Goal: Task Accomplishment & Management: Complete application form

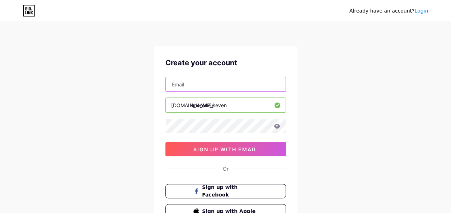
click at [227, 84] on input "text" at bounding box center [226, 84] width 120 height 14
type input "[EMAIL_ADDRESS][DOMAIN_NAME]"
drag, startPoint x: 229, startPoint y: 84, endPoint x: 115, endPoint y: 83, distance: 114.5
click at [115, 83] on div "Already have an account? Login Create your account [EMAIL_ADDRESS][DOMAIN_NAME]…" at bounding box center [225, 137] width 451 height 275
type input "[EMAIL_ADDRESS][DOMAIN_NAME]"
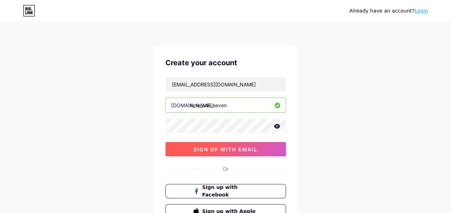
click at [211, 147] on span "sign up with email" at bounding box center [226, 149] width 64 height 6
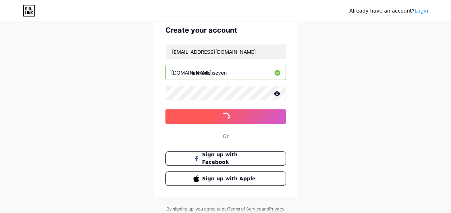
scroll to position [34, 0]
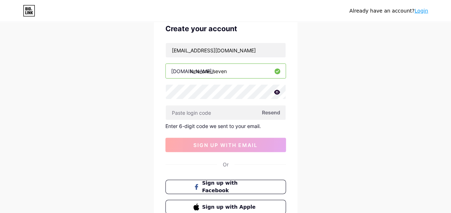
click at [266, 115] on span "Resend" at bounding box center [271, 113] width 18 height 8
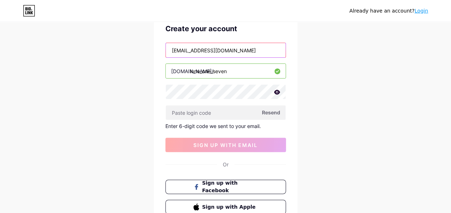
click at [236, 50] on input "[EMAIL_ADDRESS][DOMAIN_NAME]" at bounding box center [226, 50] width 120 height 14
drag, startPoint x: 236, startPoint y: 50, endPoint x: 105, endPoint y: 48, distance: 131.4
click at [105, 48] on div "Already have an account? Login Create your account [EMAIL_ADDRESS][DOMAIN_NAME]…" at bounding box center [225, 118] width 451 height 304
type input "K"
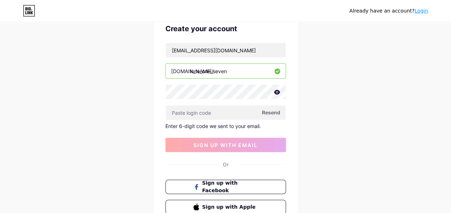
click at [233, 62] on div "[EMAIL_ADDRESS][DOMAIN_NAME] [DOMAIN_NAME]/ lune_one_seven Resend Enter 6-digit…" at bounding box center [226, 98] width 121 height 110
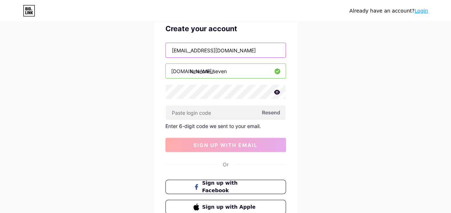
drag, startPoint x: 234, startPoint y: 47, endPoint x: 54, endPoint y: 66, distance: 180.9
click at [54, 66] on div "Already have an account? Login Create your account [EMAIL_ADDRESS][DOMAIN_NAME]…" at bounding box center [225, 118] width 451 height 304
type input "L"
type input "[EMAIL_ADDRESS][DOMAIN_NAME]"
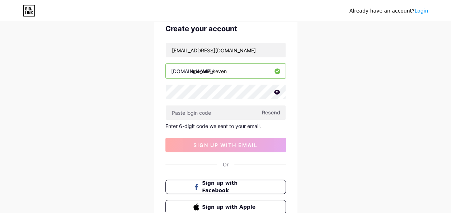
click at [71, 88] on div "Already have an account? Login Create your account [EMAIL_ADDRESS][DOMAIN_NAME]…" at bounding box center [225, 118] width 451 height 304
click at [271, 112] on span "Resend" at bounding box center [271, 113] width 18 height 8
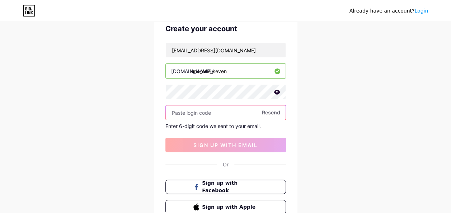
paste input "694646"
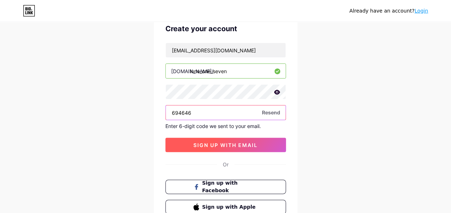
type input "694646"
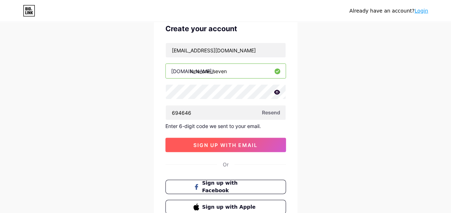
click at [209, 144] on span "sign up with email" at bounding box center [226, 145] width 64 height 6
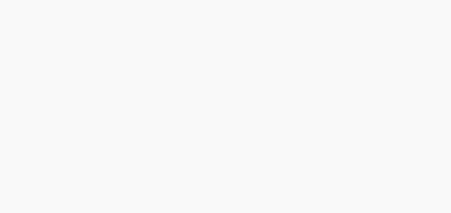
scroll to position [0, 0]
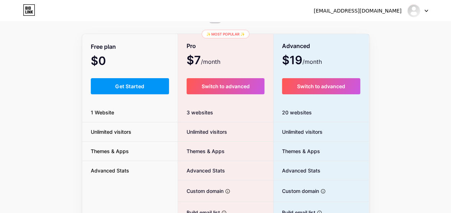
scroll to position [37, 0]
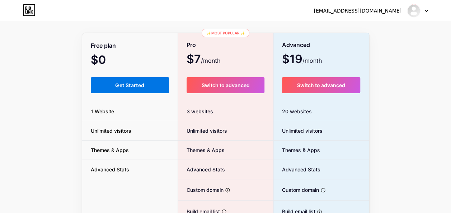
click at [142, 78] on button "Get Started" at bounding box center [130, 85] width 79 height 16
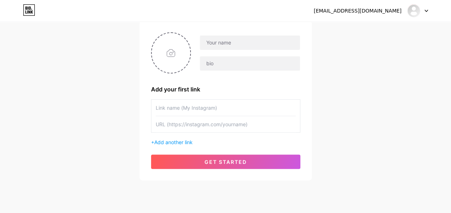
scroll to position [71, 0]
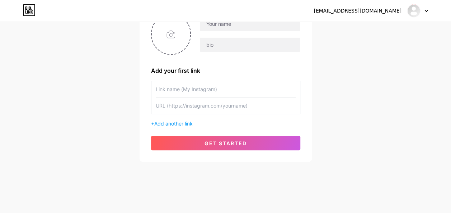
click at [180, 119] on div "+ Add another link" at bounding box center [225, 104] width 149 height 47
click at [178, 122] on span "Add another link" at bounding box center [173, 124] width 38 height 6
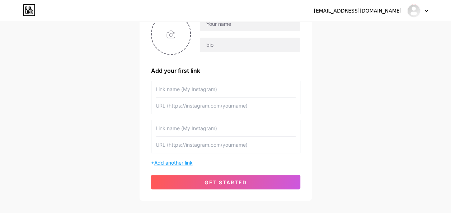
click at [165, 161] on span "Add another link" at bounding box center [173, 163] width 38 height 6
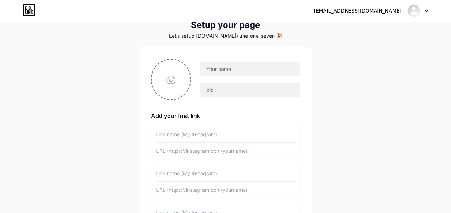
scroll to position [19, 0]
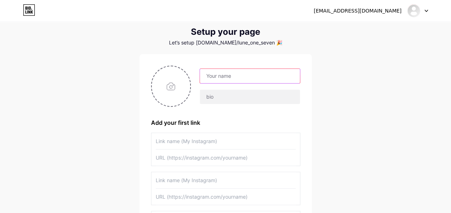
click at [234, 71] on input "text" at bounding box center [250, 76] width 100 height 14
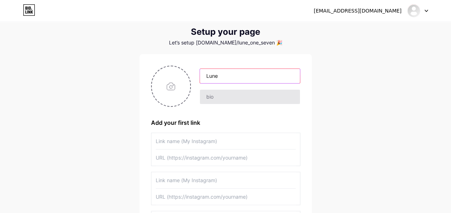
type input "Lune"
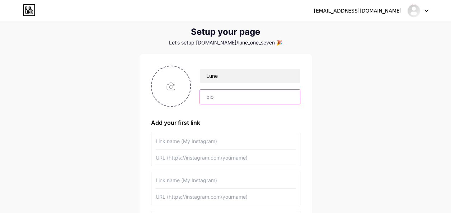
click at [210, 97] on input "text" at bounding box center [250, 97] width 100 height 14
click at [288, 99] on input "Réalisateur, Doubleur, Scénariste" at bounding box center [250, 97] width 100 height 14
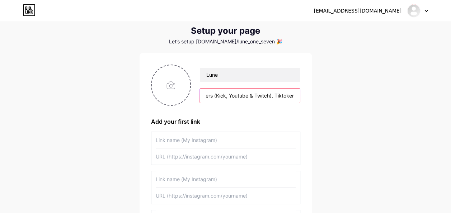
scroll to position [18, 0]
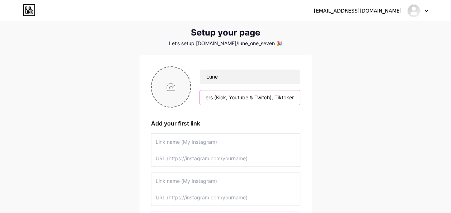
type input "Réalisateur, Doubleur, Scénariste, Acteur, PDG de LSize Network et de Ritmy, Yo…"
click at [163, 83] on input "file" at bounding box center [171, 87] width 39 height 40
type input "C:\fakepath\Sans titre 22_20250804234023.png"
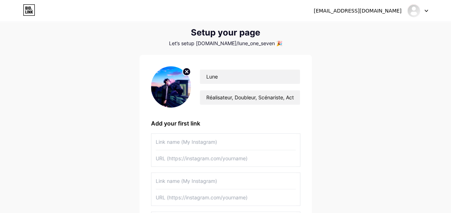
click at [180, 86] on img at bounding box center [171, 86] width 40 height 41
click at [187, 75] on circle at bounding box center [187, 72] width 8 height 8
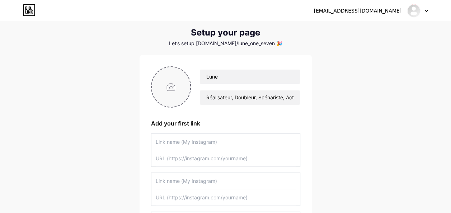
click at [184, 81] on input "file" at bounding box center [171, 87] width 39 height 40
type input "C:\fakepath\Yofukashi no Uta.jpg"
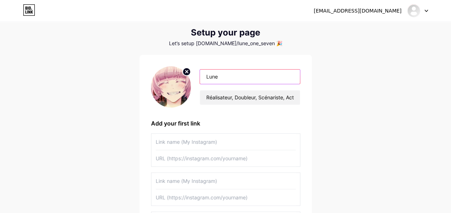
click at [230, 75] on input "Lune" at bounding box center [250, 77] width 100 height 14
type input "Lune One Seven"
click at [234, 143] on input "text" at bounding box center [226, 142] width 140 height 16
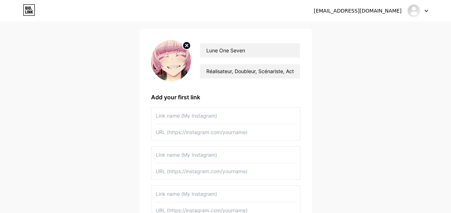
scroll to position [49, 0]
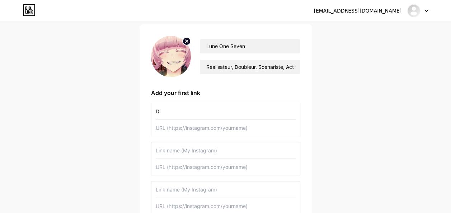
type input "D"
type input "Mon Discord"
click at [187, 126] on input "text" at bounding box center [226, 128] width 140 height 16
paste input "[URL][DOMAIN_NAME]"
type input "[URL][DOMAIN_NAME]"
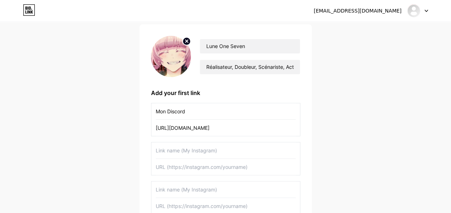
click at [181, 157] on input "text" at bounding box center [226, 151] width 140 height 16
type input "D"
type input "M"
type input "Discord du SCPRP de LSize"
click at [183, 168] on input "text" at bounding box center [226, 167] width 140 height 16
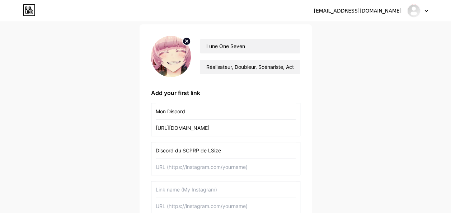
paste input "[URL][DOMAIN_NAME]"
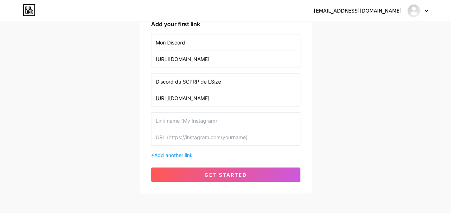
type input "[URL][DOMAIN_NAME]"
click at [183, 120] on input "text" at bounding box center [226, 121] width 140 height 16
type input "Discord du Bot Ritmy"
click at [183, 130] on input "text" at bounding box center [226, 137] width 140 height 16
paste input "[URL][DOMAIN_NAME]"
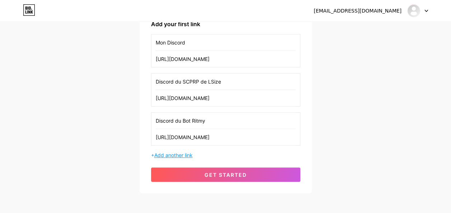
type input "[URL][DOMAIN_NAME]"
click at [177, 154] on span "Add another link" at bounding box center [173, 155] width 38 height 6
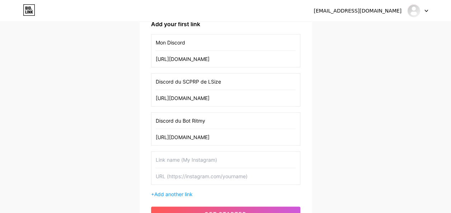
click at [195, 181] on input "text" at bounding box center [226, 176] width 140 height 16
paste input "[URL][DOMAIN_NAME]"
type input "[URL][DOMAIN_NAME]"
click at [192, 161] on input "text" at bounding box center [226, 160] width 140 height 16
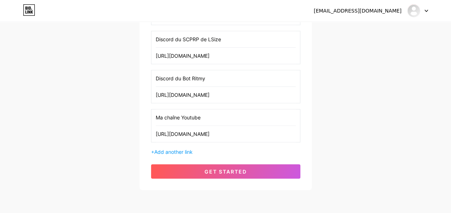
scroll to position [162, 0]
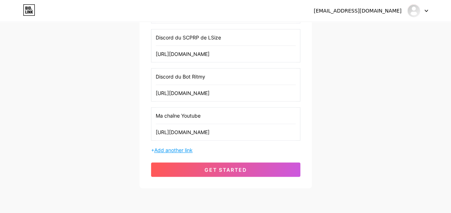
type input "Ma chaîne Youtube"
click at [179, 150] on span "Add another link" at bounding box center [173, 150] width 38 height 6
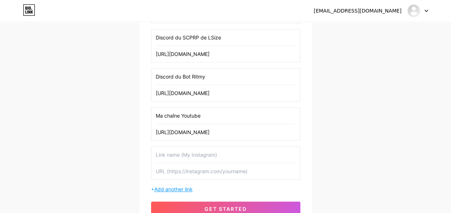
click at [179, 150] on input "text" at bounding box center [226, 155] width 140 height 16
type input "Mon TikTok"
click at [192, 169] on input "text" at bounding box center [226, 171] width 140 height 16
paste input "[URL][DOMAIN_NAME]"
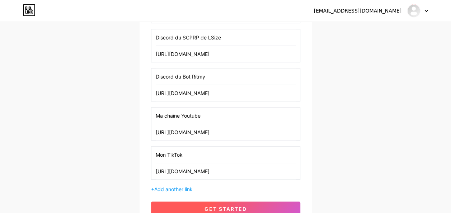
type input "[URL][DOMAIN_NAME]"
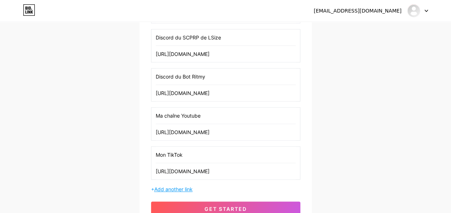
click at [181, 186] on span "Add another link" at bounding box center [173, 189] width 38 height 6
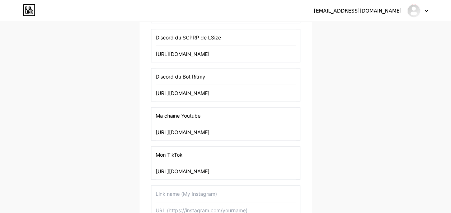
scroll to position [203, 0]
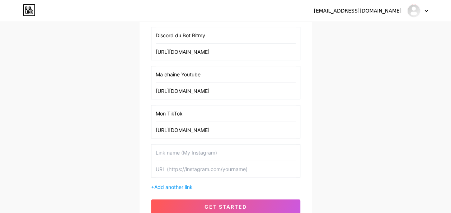
click at [179, 169] on input "text" at bounding box center [226, 169] width 140 height 16
paste input "[URL][DOMAIN_NAME]"
type input "[URL][DOMAIN_NAME]"
click at [178, 153] on input "text" at bounding box center [226, 153] width 140 height 16
type input "Ma chaîne Kick"
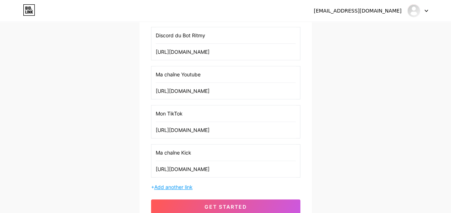
click at [170, 184] on span "Add another link" at bounding box center [173, 187] width 38 height 6
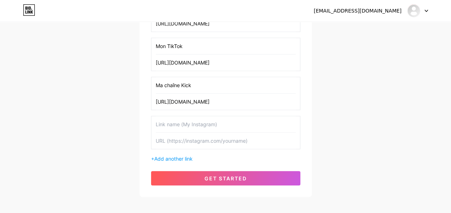
scroll to position [272, 0]
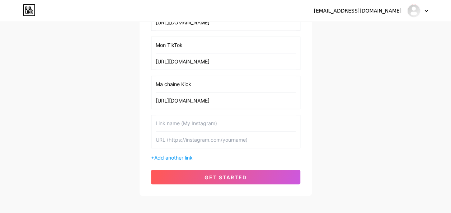
click at [269, 138] on input "text" at bounding box center [226, 140] width 140 height 16
paste input "[URL][DOMAIN_NAME]"
type input "[URL][DOMAIN_NAME]"
click at [236, 117] on input "text" at bounding box center [226, 123] width 140 height 16
type input "Ma chaîne Twitch"
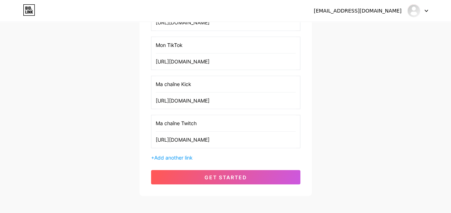
click at [152, 157] on div "+ Add another link" at bounding box center [225, 158] width 149 height 8
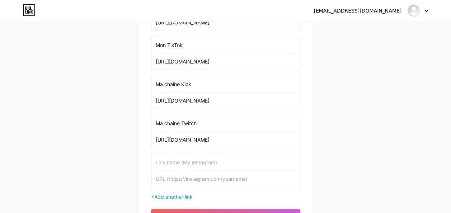
paste input "[URL][DOMAIN_NAME]"
click at [176, 176] on input "[URL][DOMAIN_NAME]" at bounding box center [226, 179] width 140 height 16
type input "[URL][DOMAIN_NAME]"
click at [178, 159] on input "text" at bounding box center [226, 162] width 140 height 16
type input "Mon X (Twitter)"
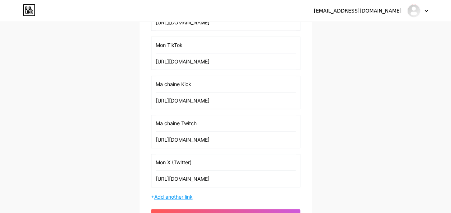
click at [173, 194] on span "Add another link" at bounding box center [173, 197] width 38 height 6
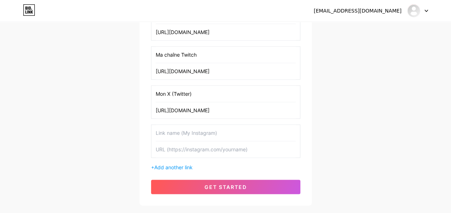
scroll to position [341, 0]
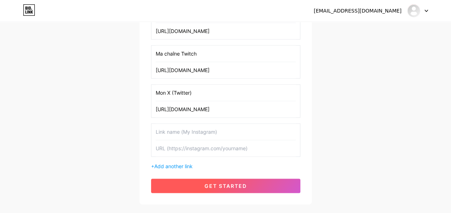
click at [247, 179] on button "get started" at bounding box center [225, 186] width 149 height 14
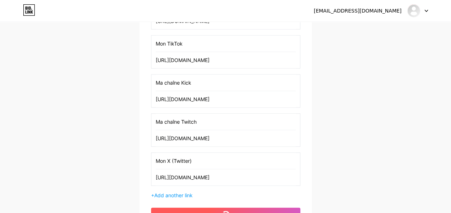
scroll to position [273, 0]
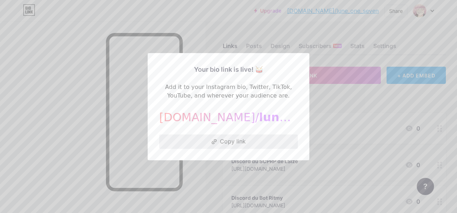
click at [232, 139] on button "Copy link" at bounding box center [228, 142] width 139 height 14
click at [335, 128] on div at bounding box center [228, 106] width 457 height 213
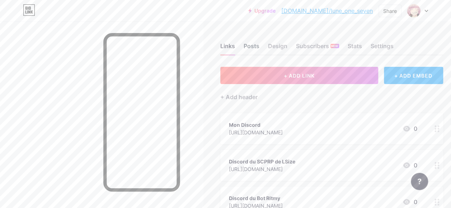
click at [250, 46] on div "Posts" at bounding box center [252, 48] width 16 height 13
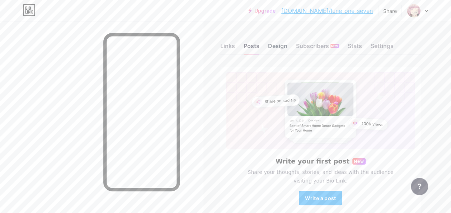
click at [277, 46] on div "Design" at bounding box center [277, 48] width 19 height 13
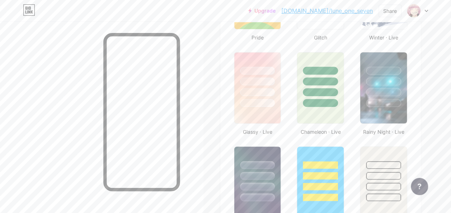
scroll to position [350, 0]
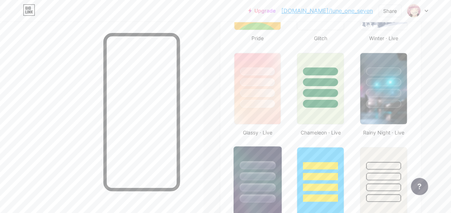
click at [254, 174] on div at bounding box center [257, 176] width 36 height 8
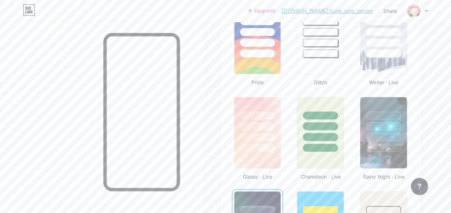
scroll to position [301, 0]
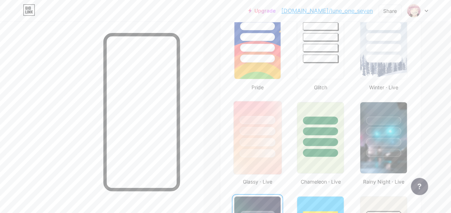
click at [266, 147] on div at bounding box center [258, 129] width 48 height 56
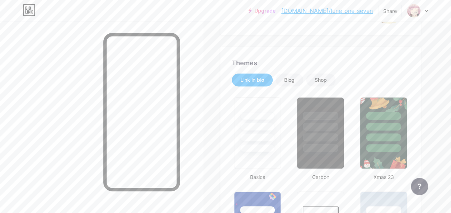
scroll to position [0, 0]
